Goal: Task Accomplishment & Management: Manage account settings

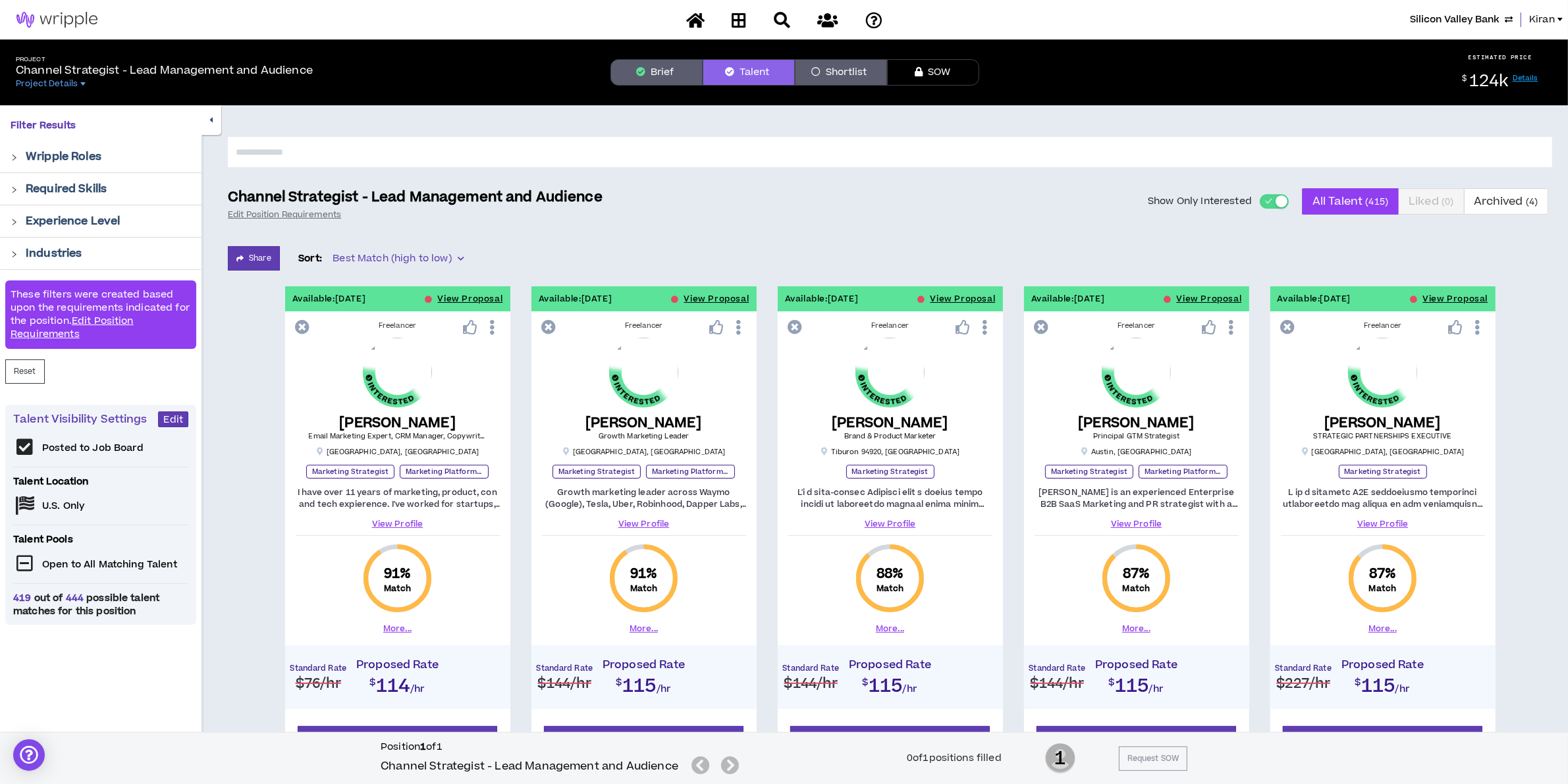
click at [1441, 14] on span "Silicon Valley Bank" at bounding box center [1455, 19] width 90 height 15
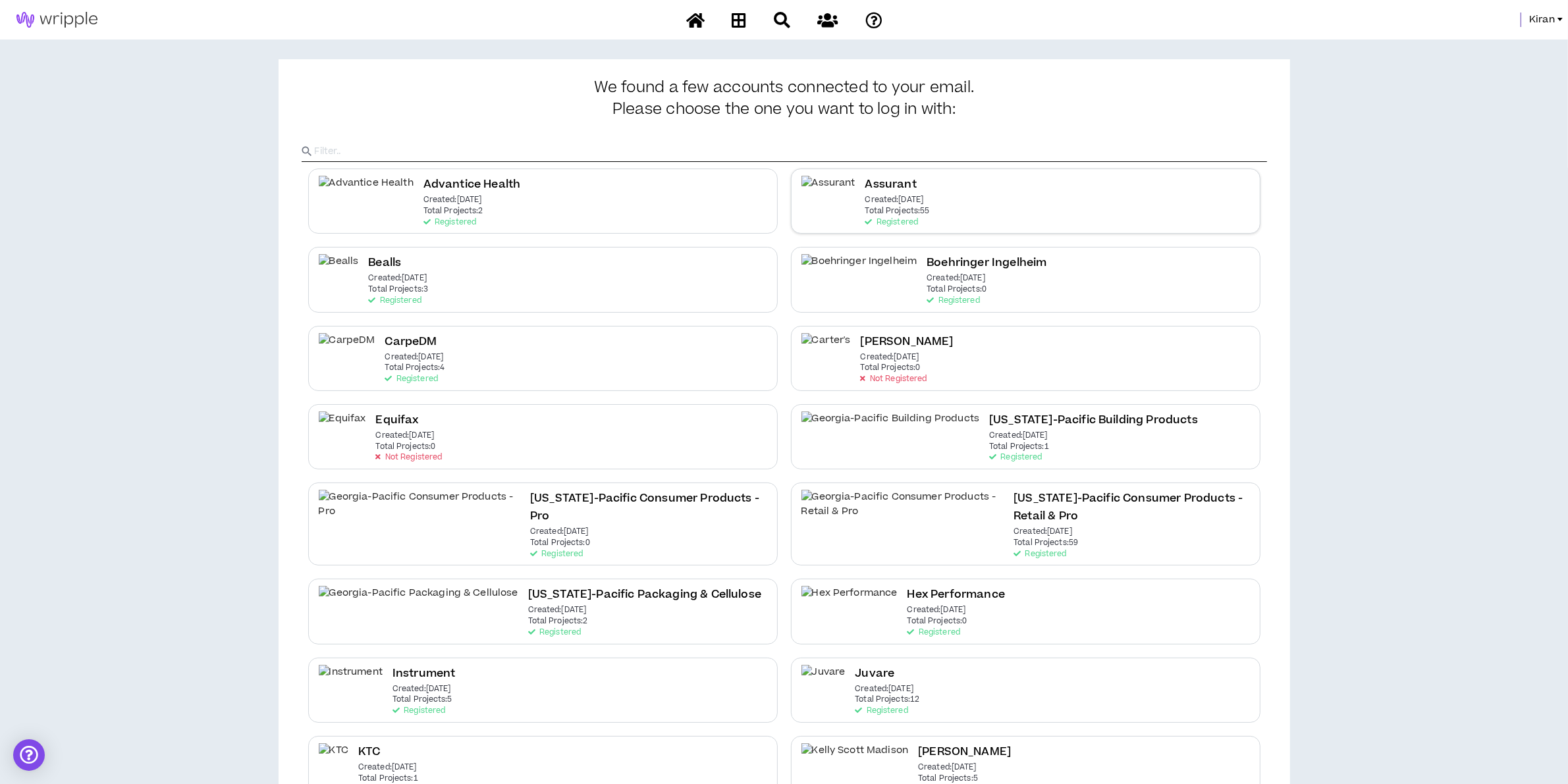
click at [1015, 205] on div "Assurant Created: [DATE] Total Projects: 55 Registered" at bounding box center [1025, 200] width 470 height 65
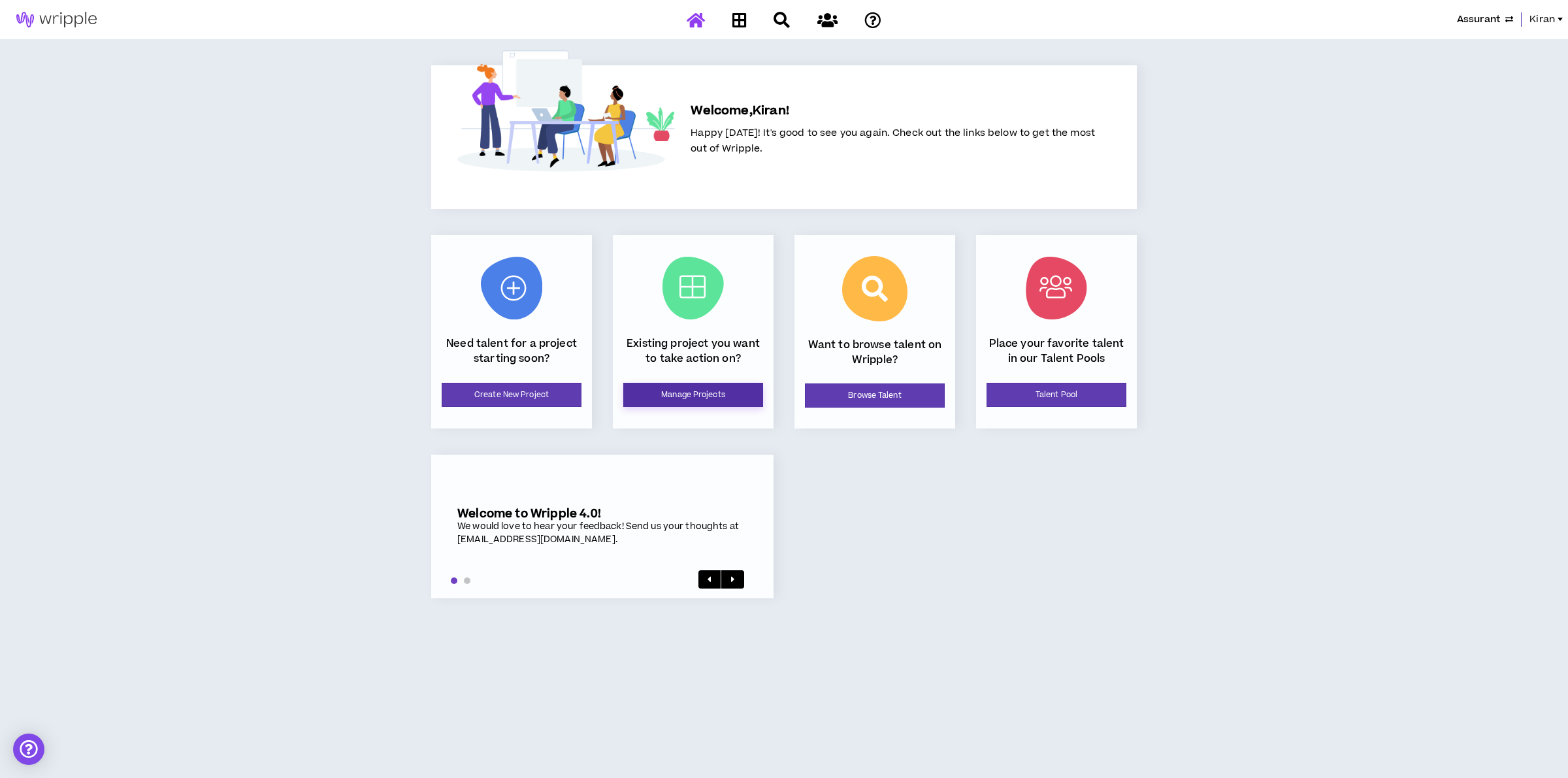
click at [680, 390] on link "Manage Projects" at bounding box center [694, 395] width 140 height 24
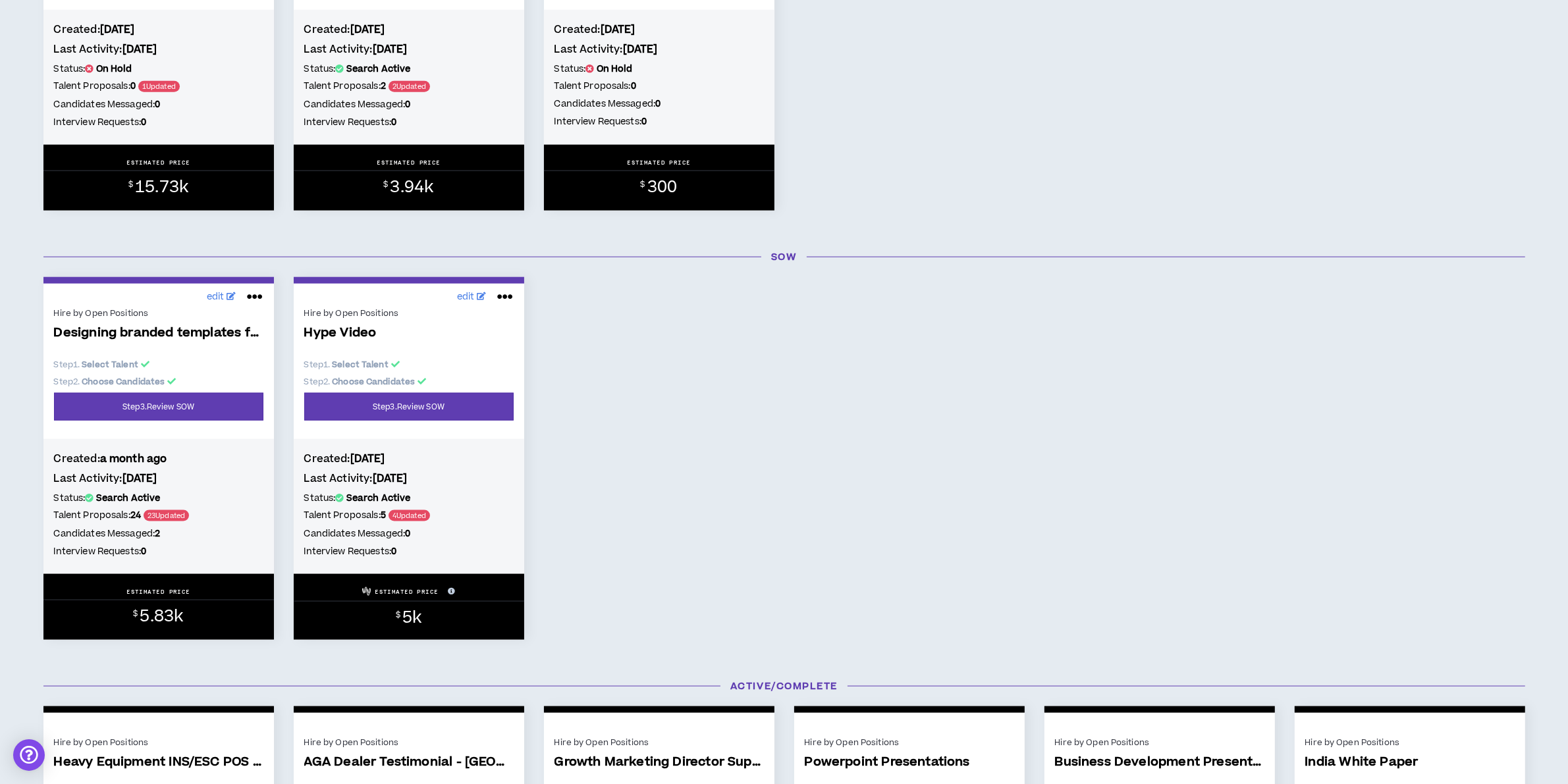
scroll to position [2139, 0]
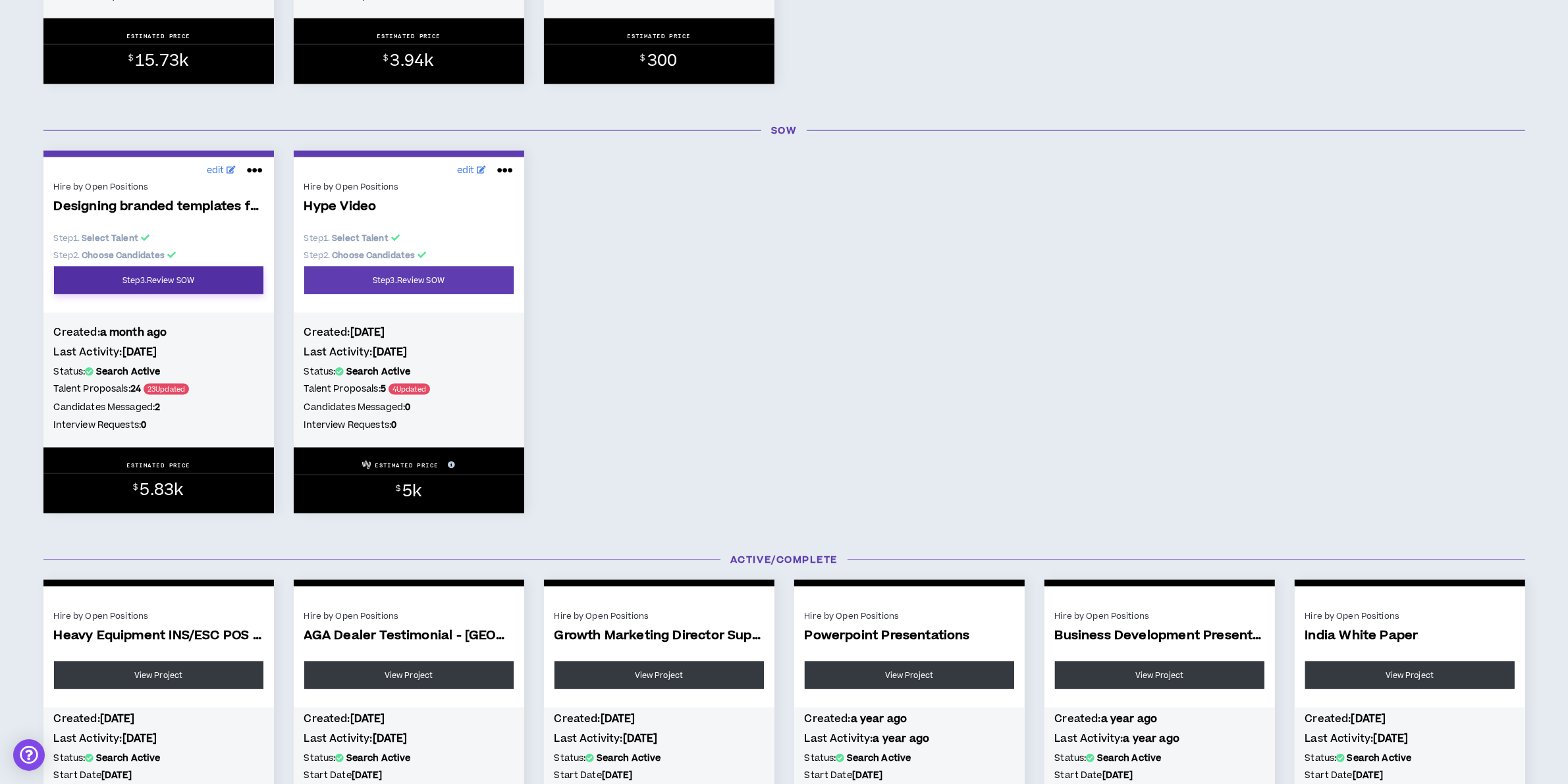
click at [139, 280] on link "Step 3 . Review SOW" at bounding box center [159, 280] width 209 height 28
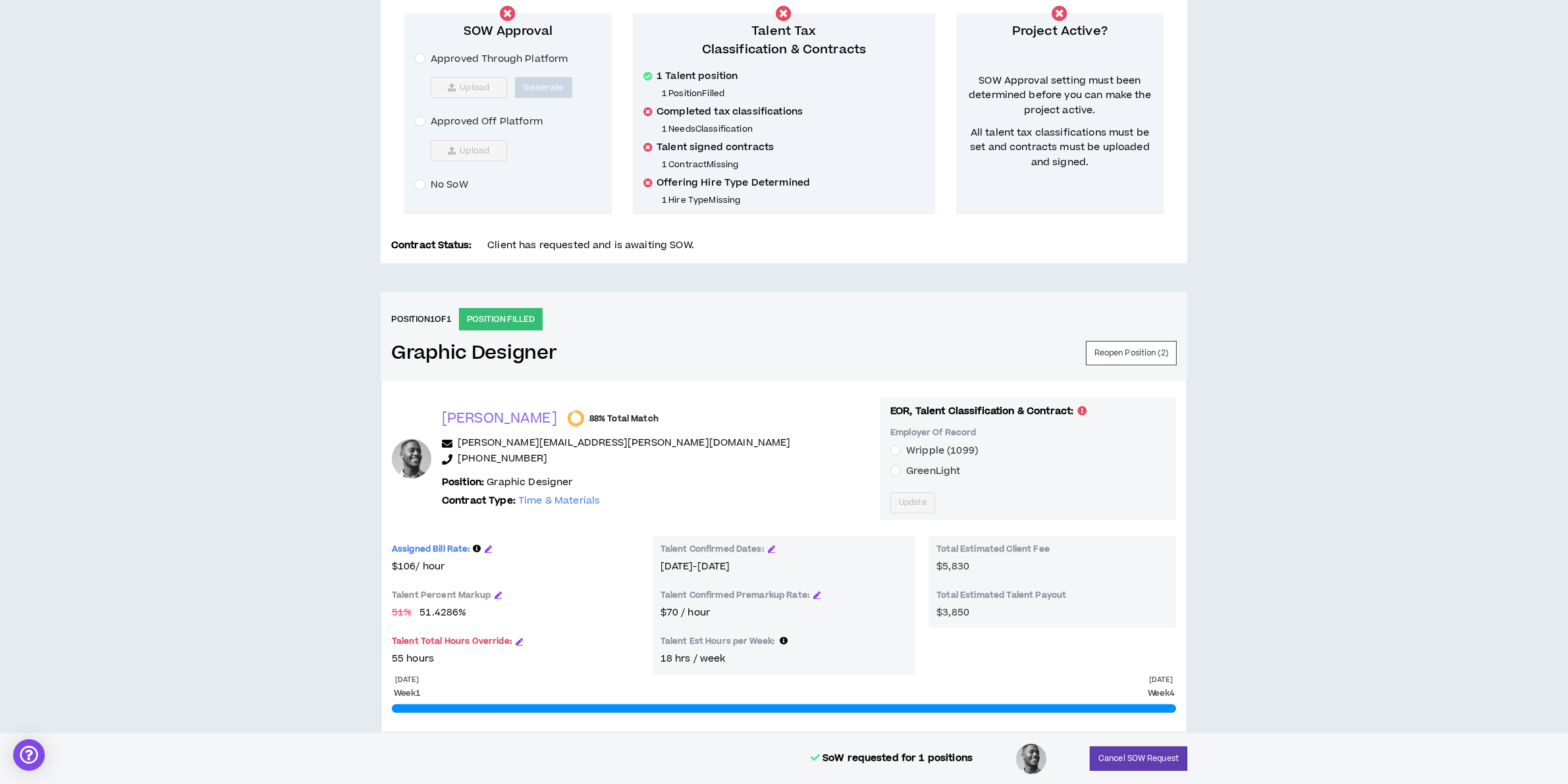
scroll to position [303, 0]
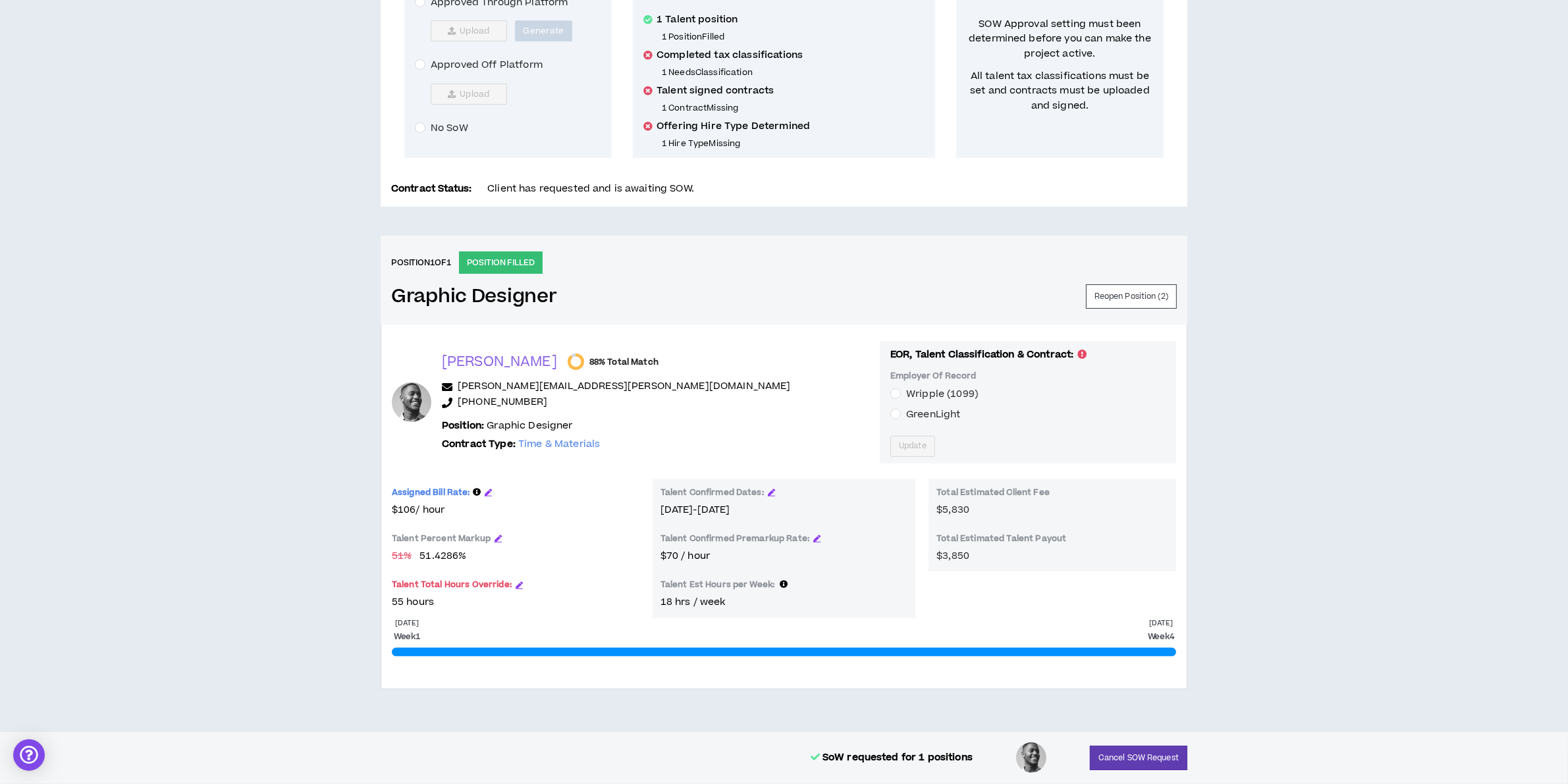
click at [906, 418] on span "GreenLight" at bounding box center [933, 415] width 54 height 14
click at [899, 443] on span "Update" at bounding box center [913, 446] width 28 height 12
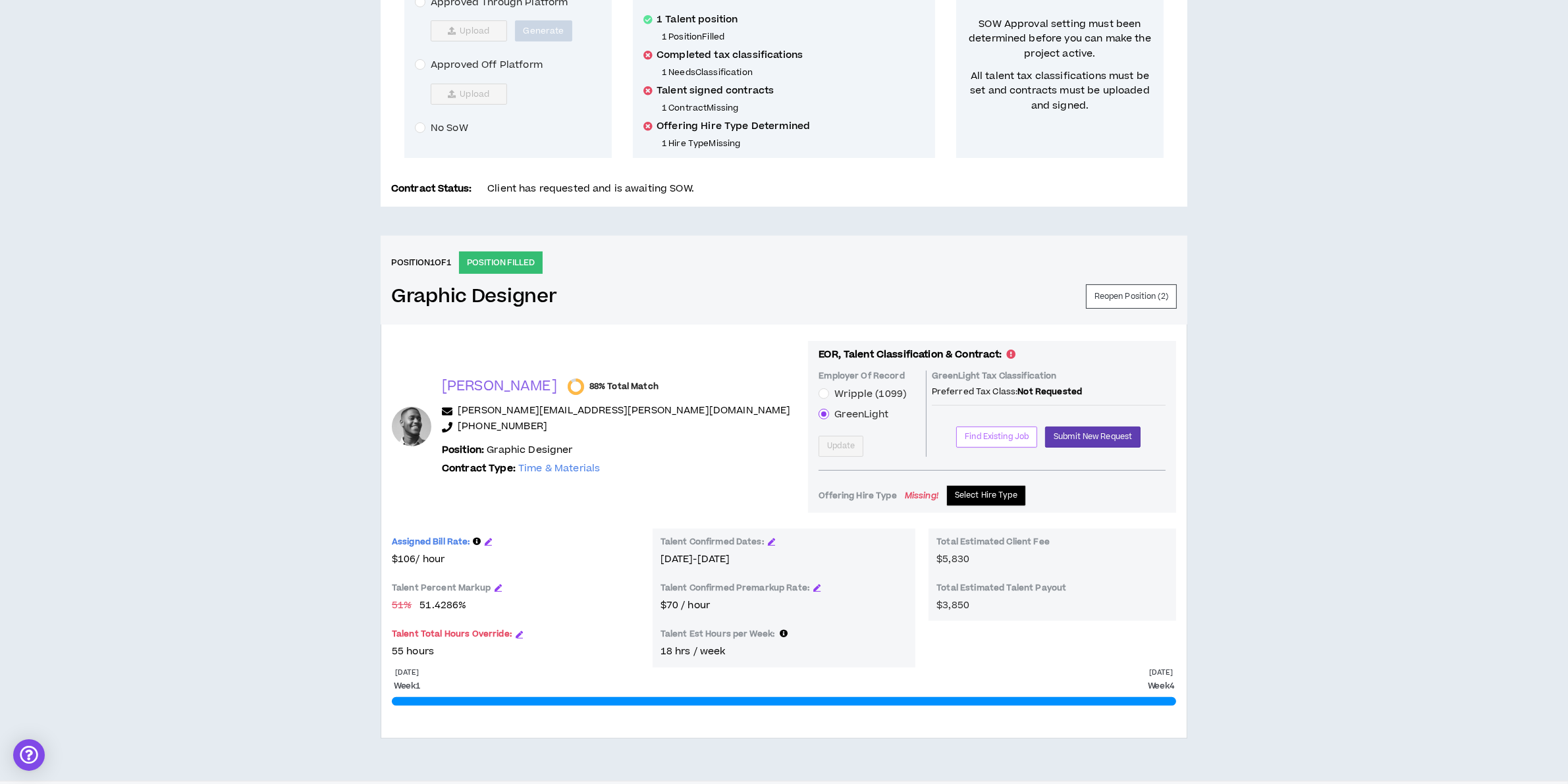
click at [965, 440] on span "Find Existing Job" at bounding box center [996, 436] width 64 height 12
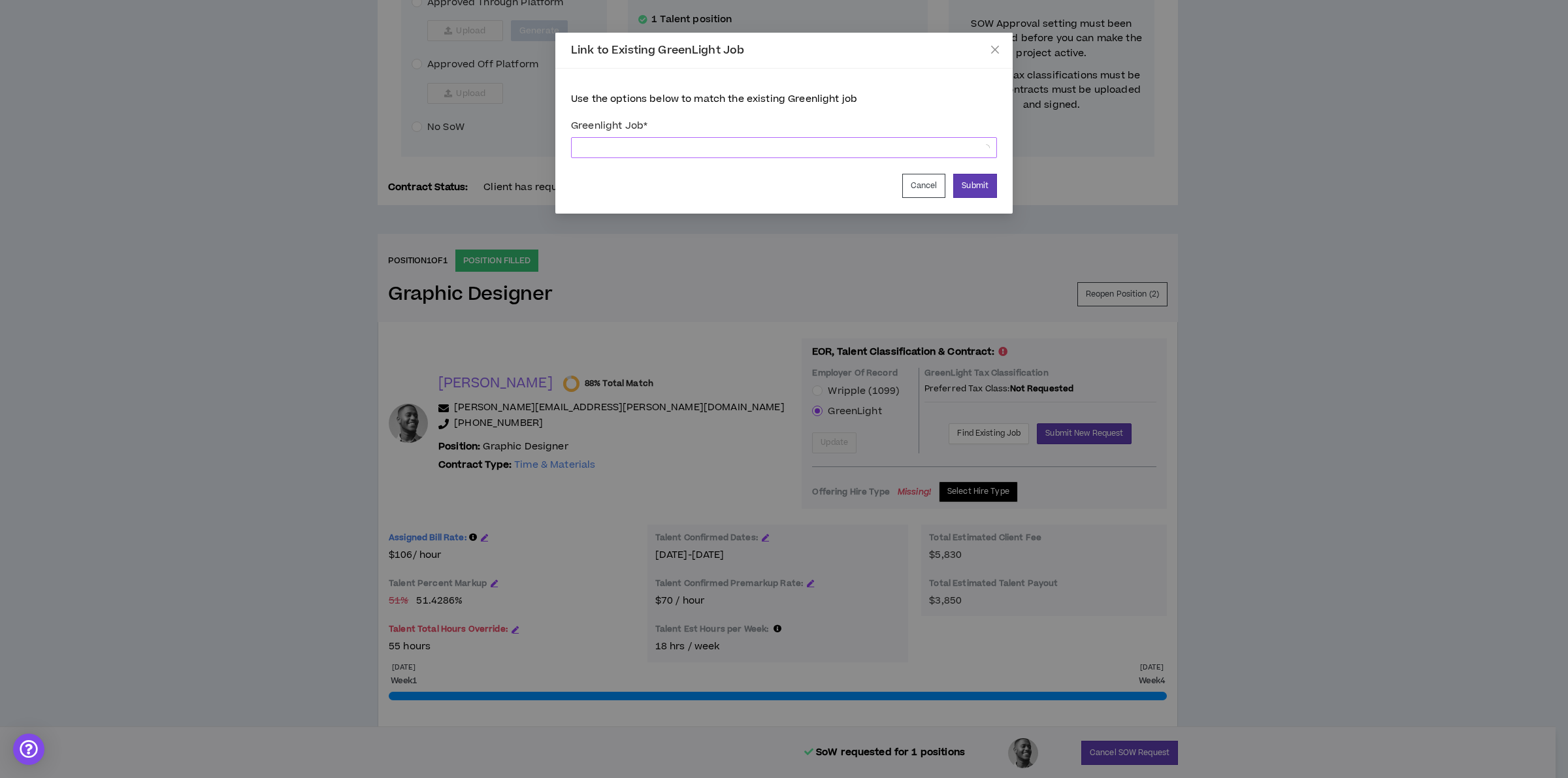
click at [687, 143] on span at bounding box center [784, 147] width 410 height 20
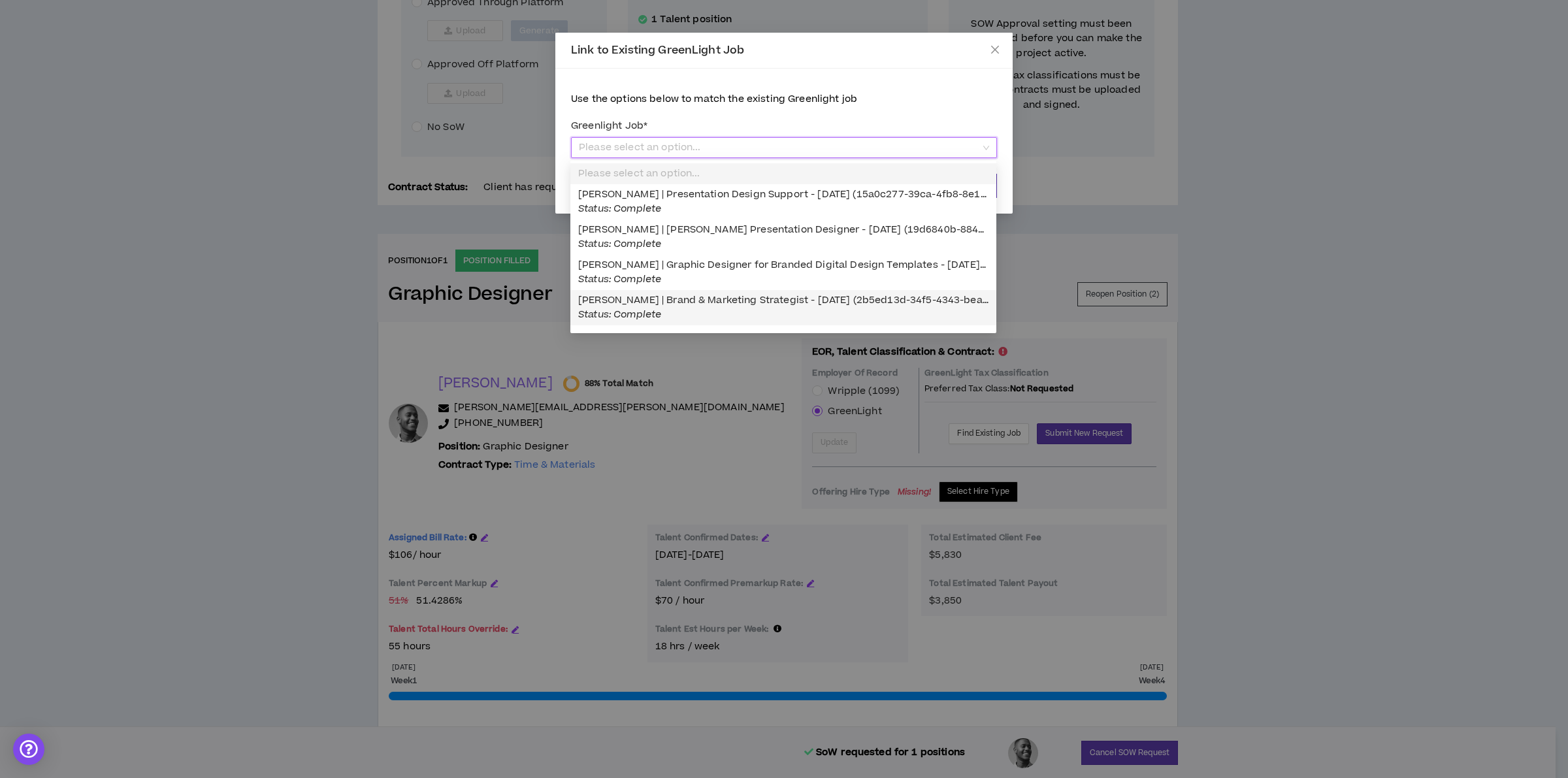
click at [1292, 480] on div "Link to Existing GreenLight Job Use the options below to match the existing Gre…" at bounding box center [784, 389] width 1568 height 778
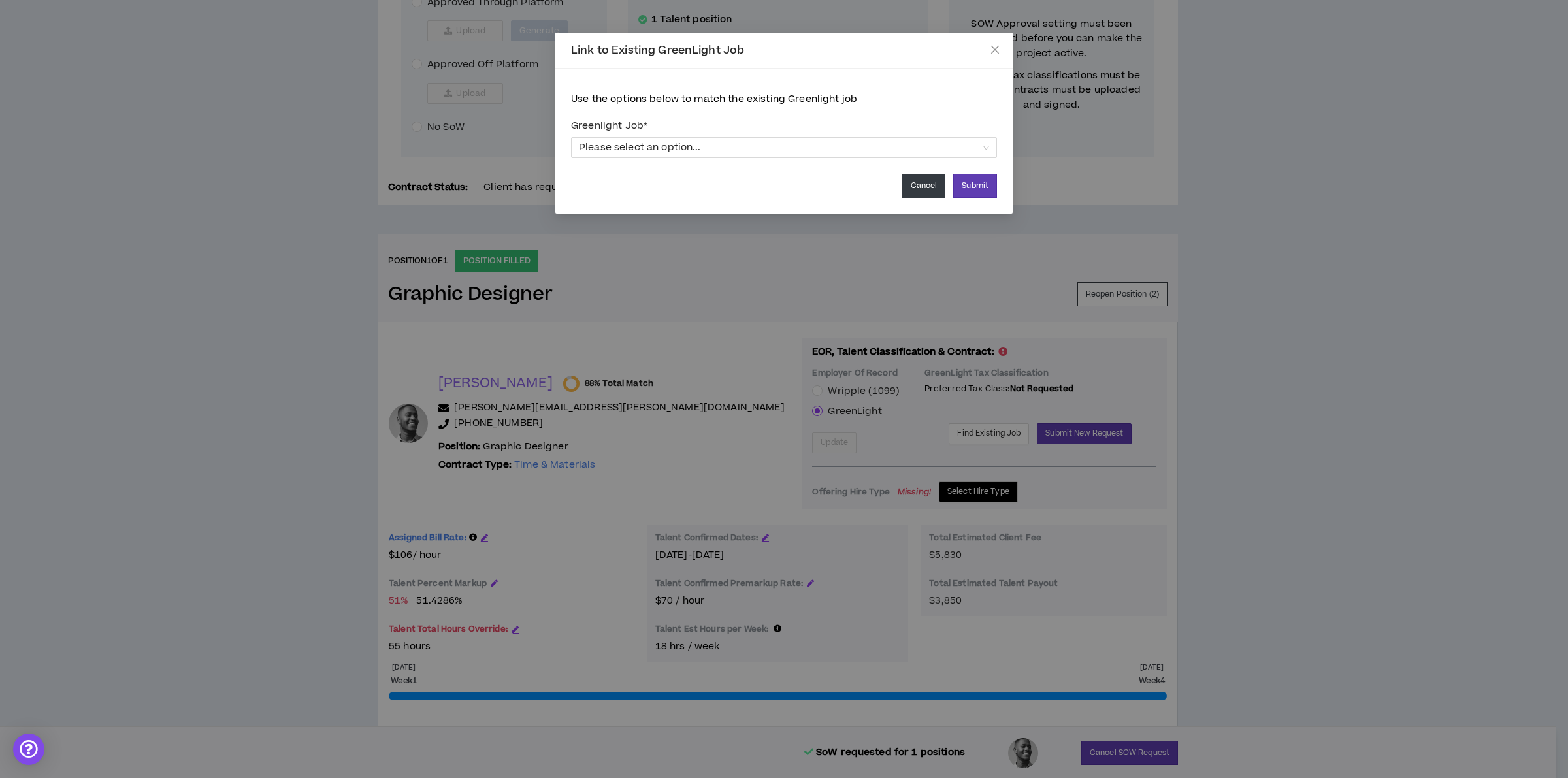
click at [912, 189] on button "Cancel" at bounding box center [924, 186] width 44 height 24
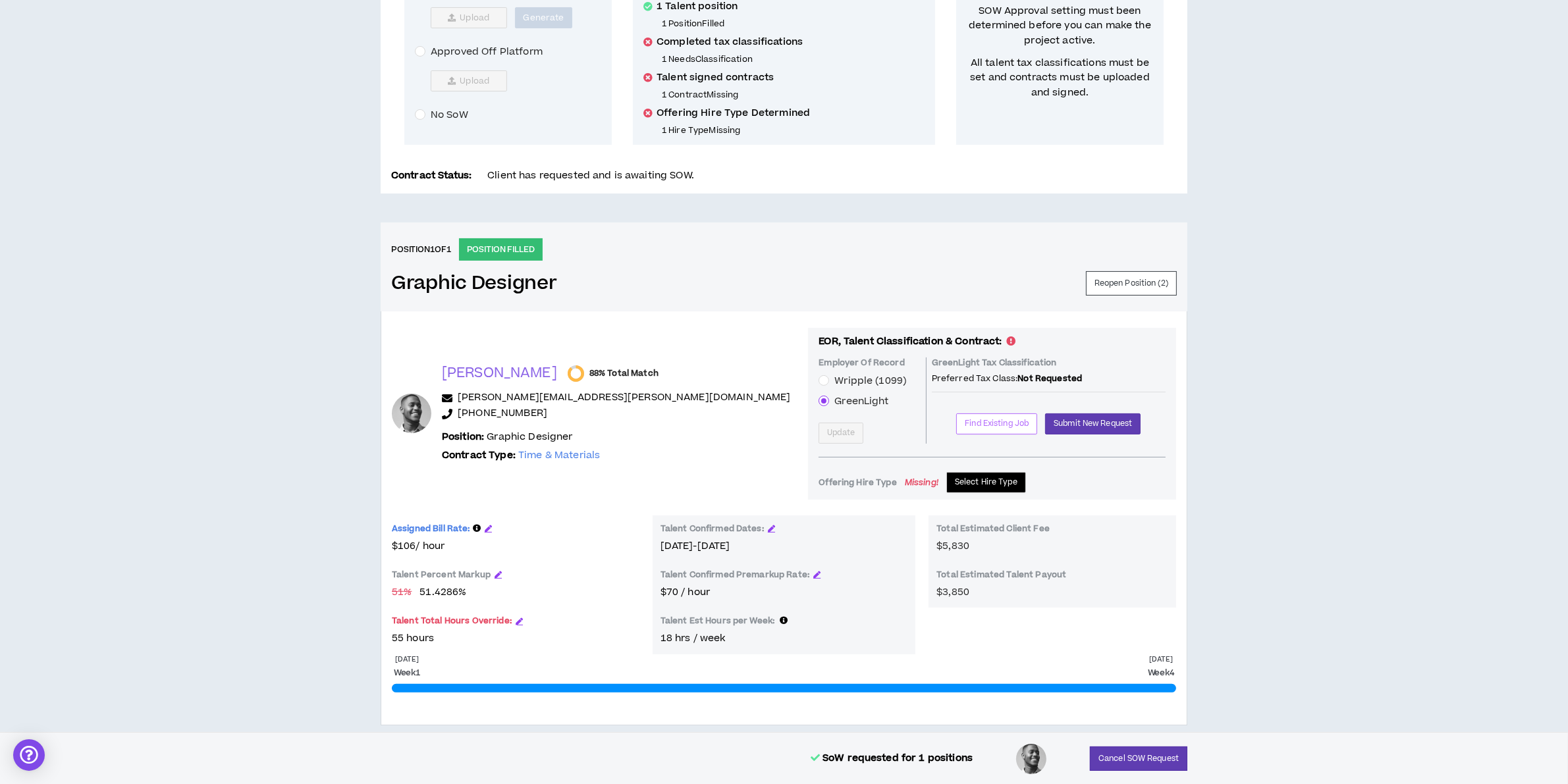
scroll to position [353, 0]
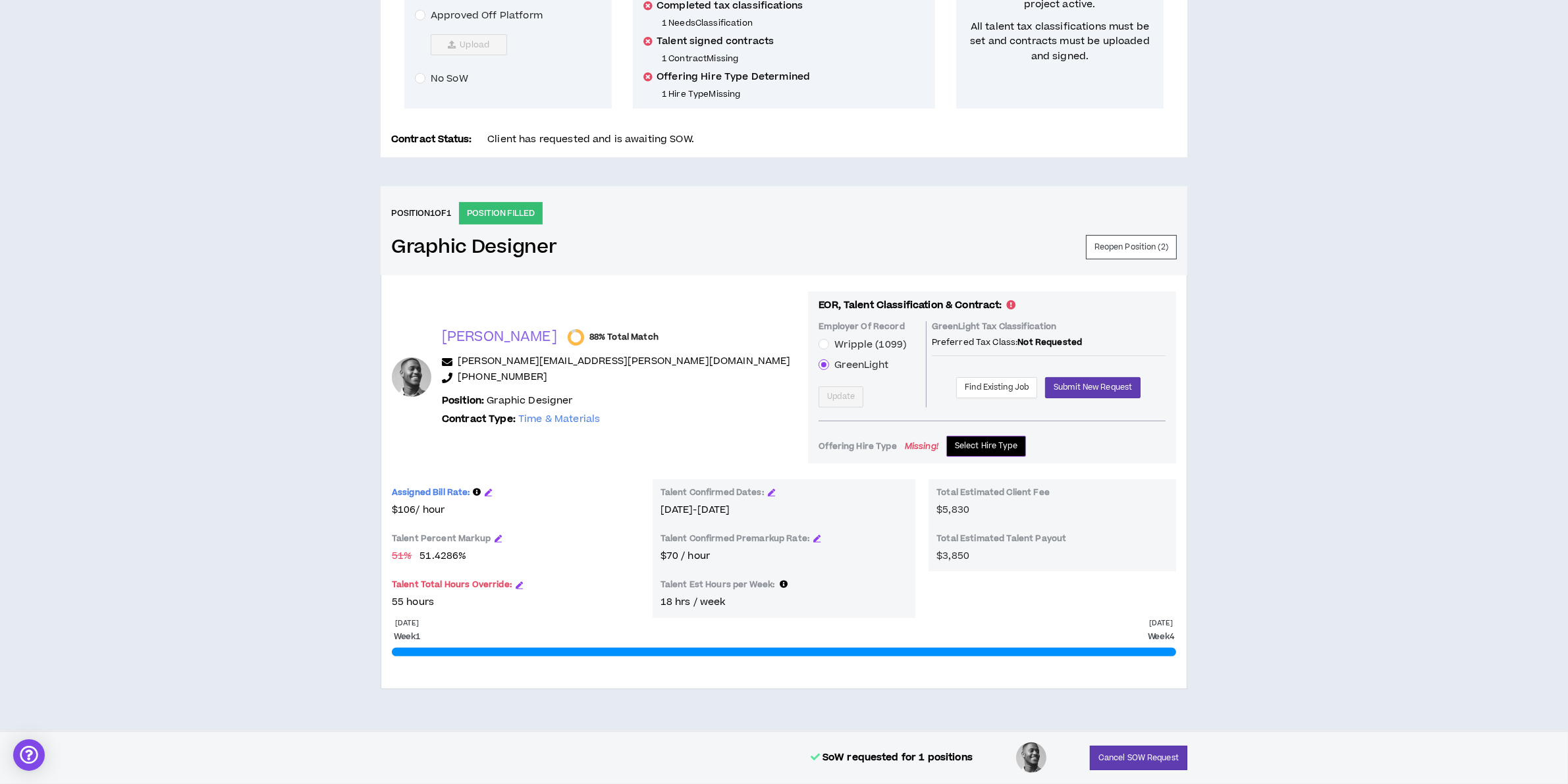
click at [955, 444] on span "Select Hire Type" at bounding box center [987, 446] width 63 height 12
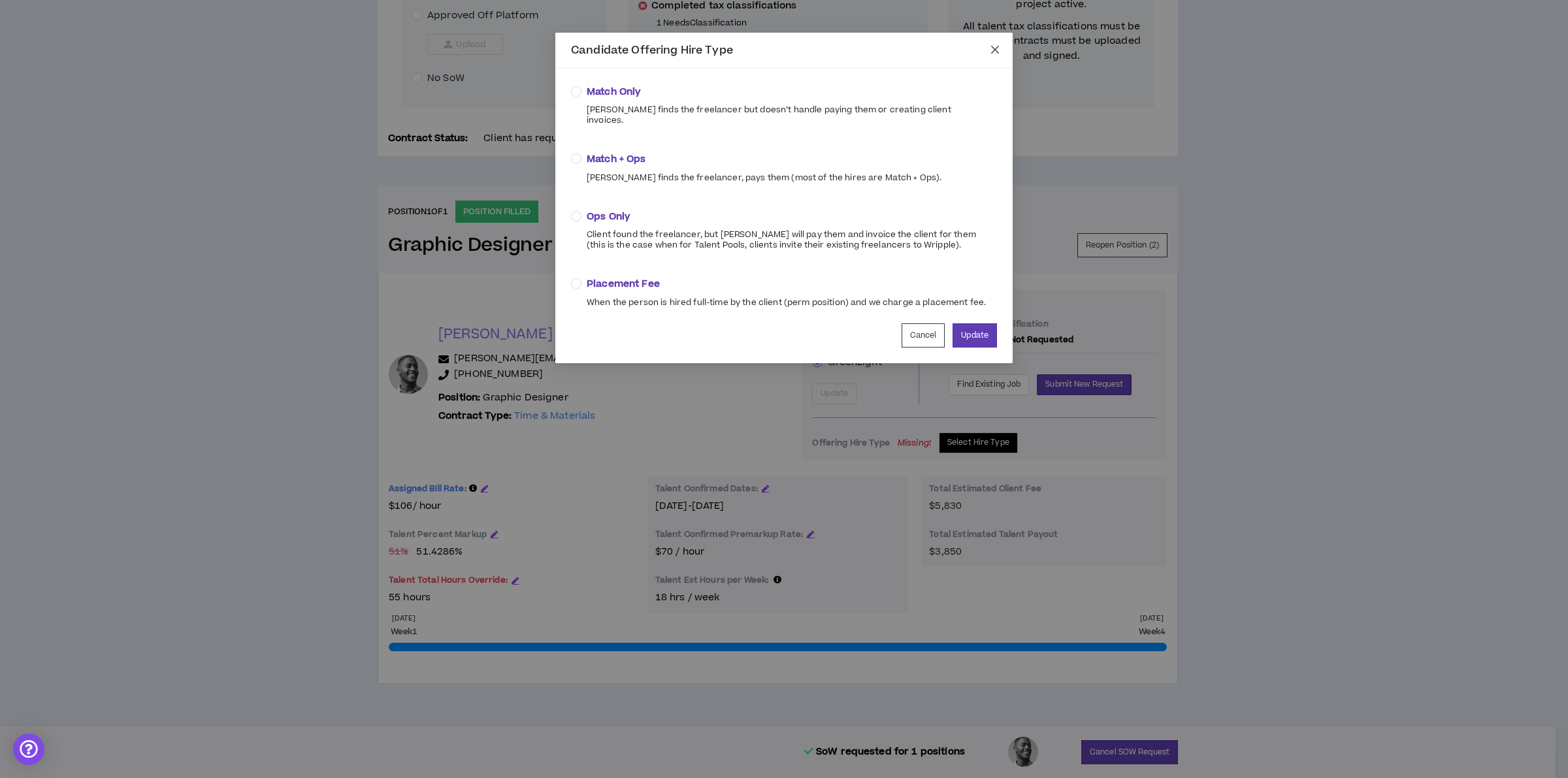
click at [995, 51] on icon "close" at bounding box center [995, 49] width 10 height 10
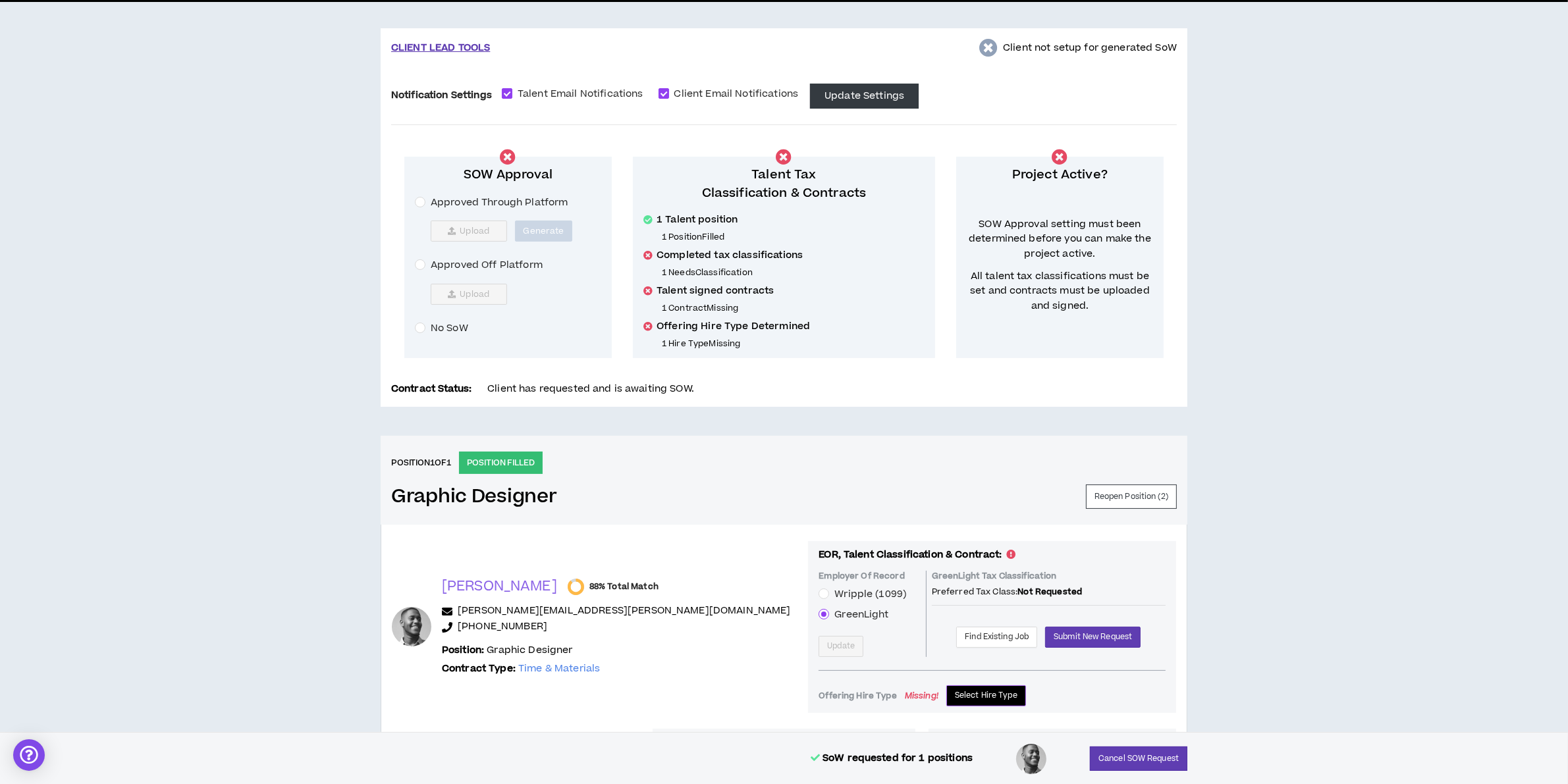
scroll to position [0, 0]
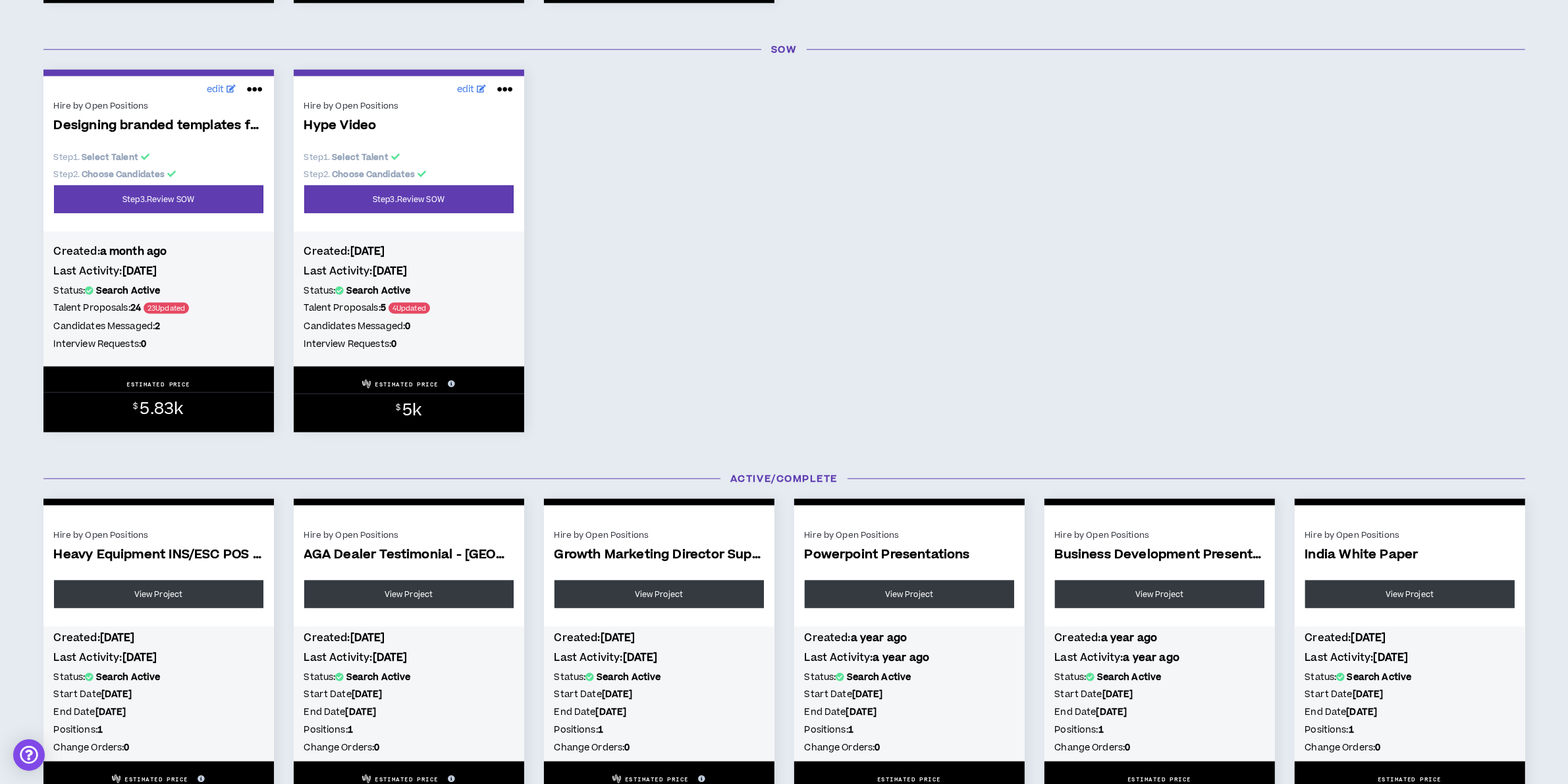
scroll to position [2221, 0]
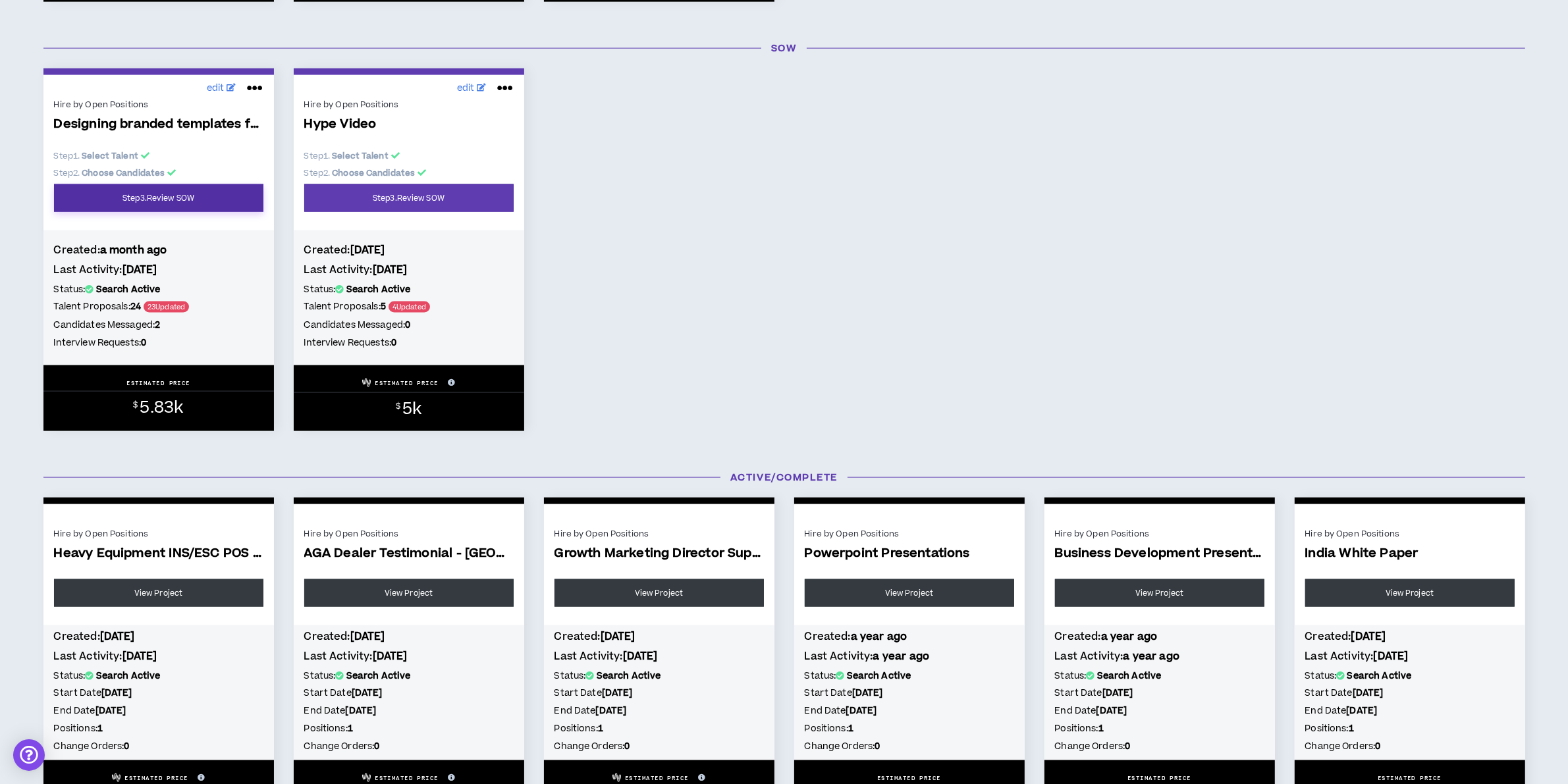
click at [176, 198] on link "Step 3 . Review SOW" at bounding box center [159, 199] width 209 height 28
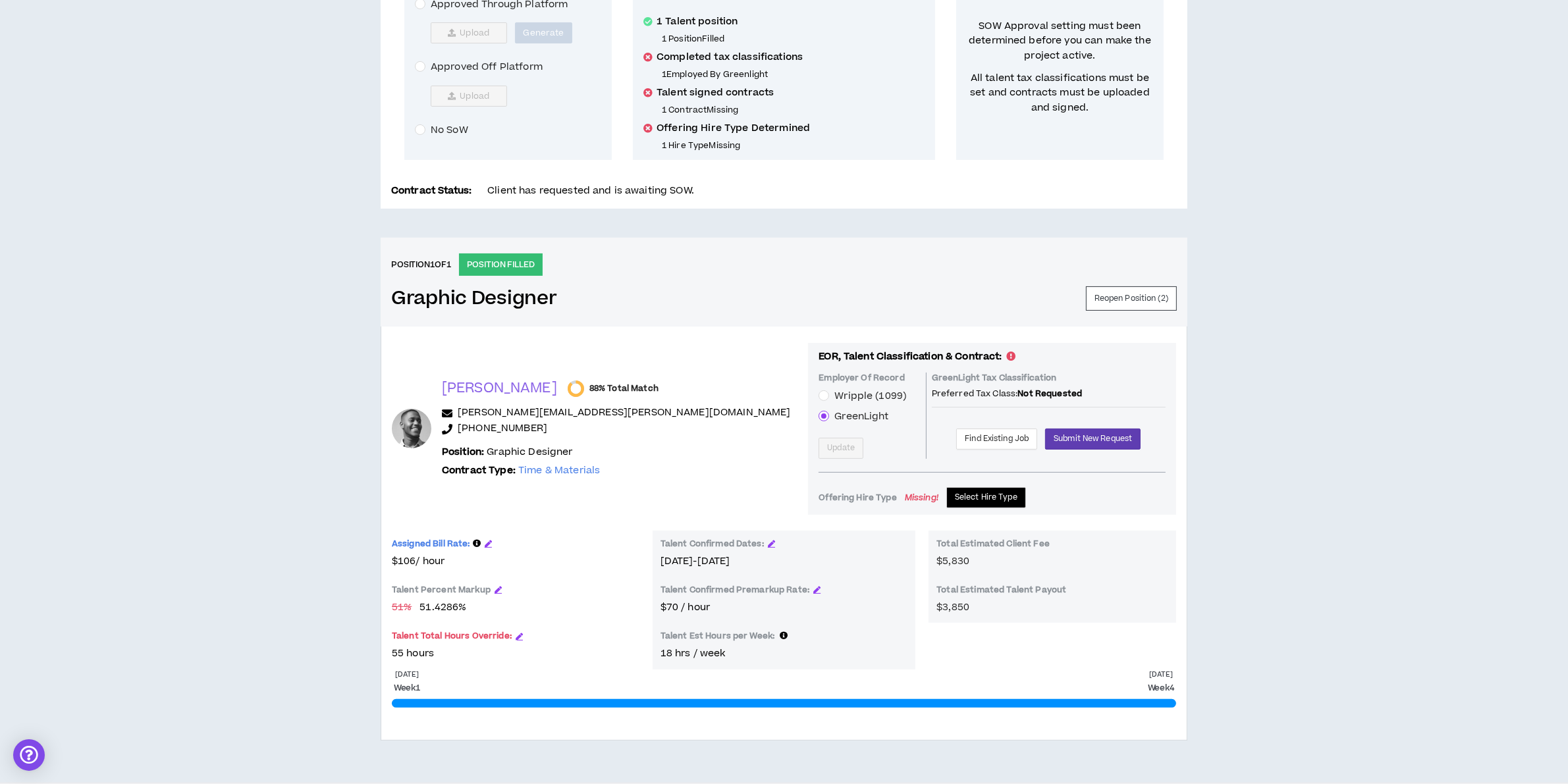
scroll to position [353, 0]
